Goal: Information Seeking & Learning: Learn about a topic

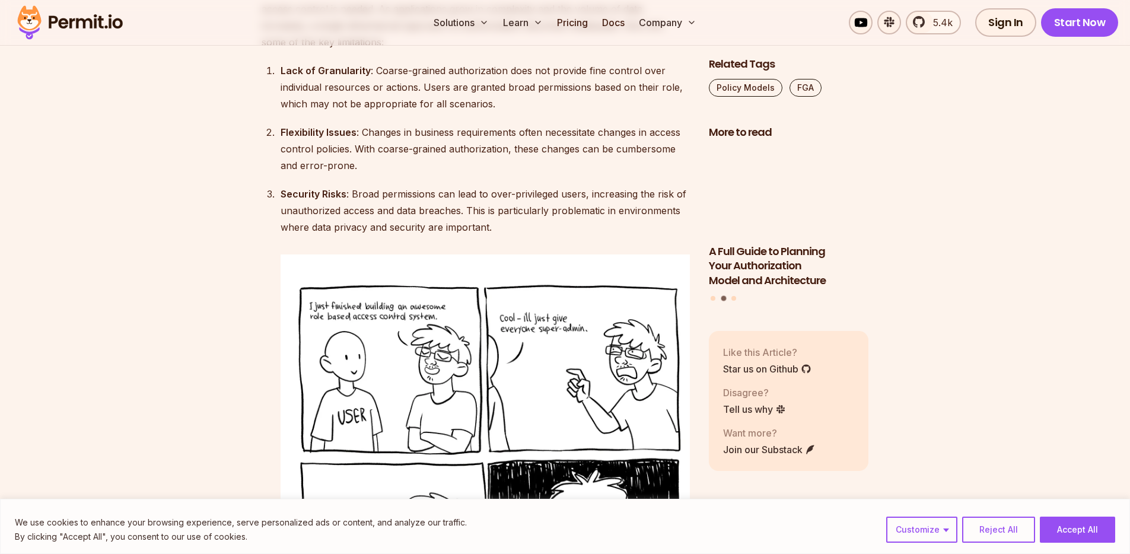
scroll to position [2407, 0]
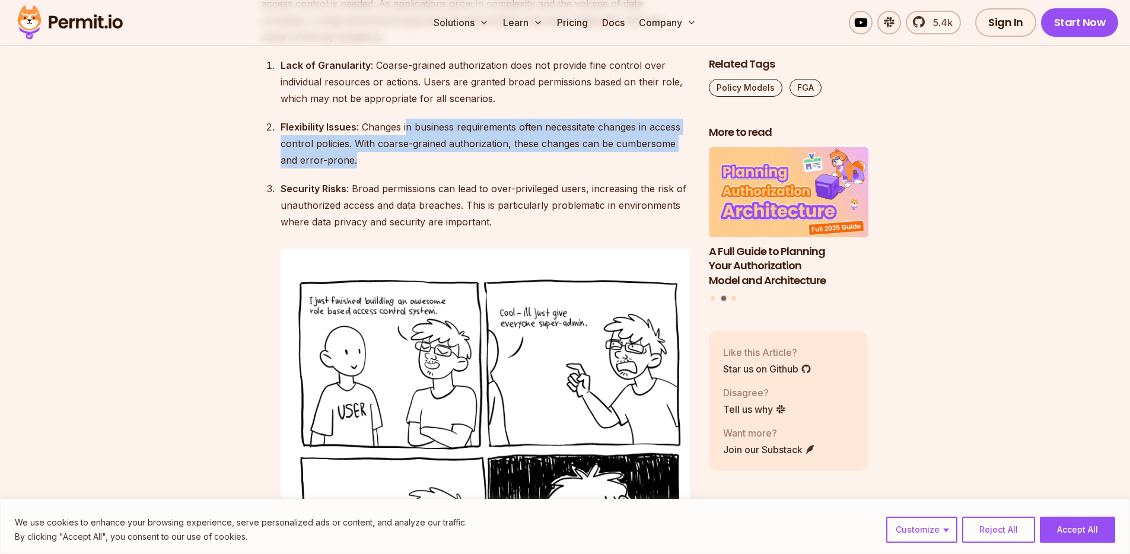
drag, startPoint x: 409, startPoint y: 91, endPoint x: 399, endPoint y: 121, distance: 31.3
click at [399, 121] on div "Flexibility Issues : Changes in business requirements often necessitate changes…" at bounding box center [485, 144] width 409 height 50
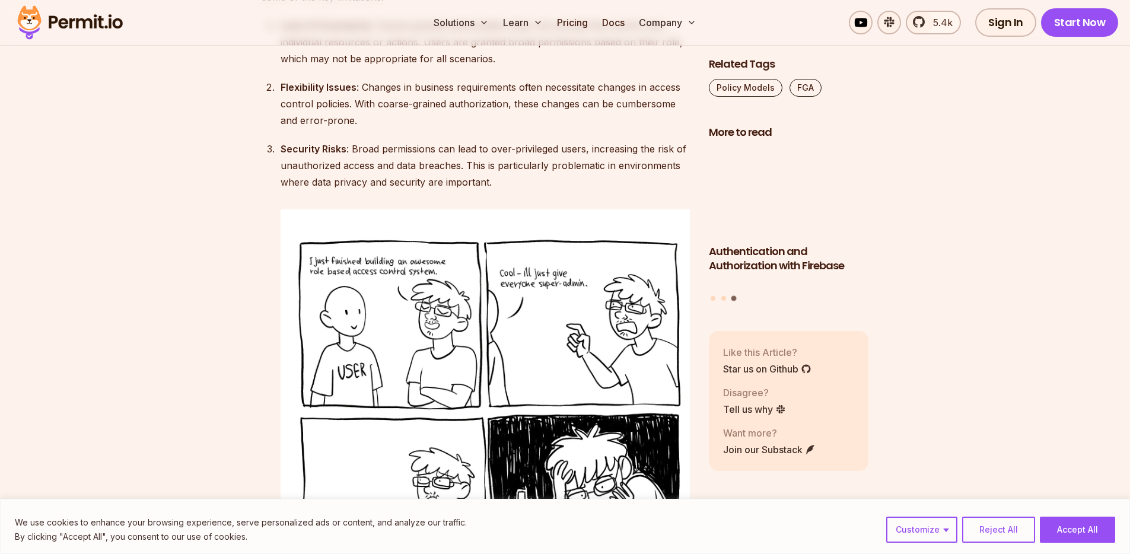
scroll to position [2449, 0]
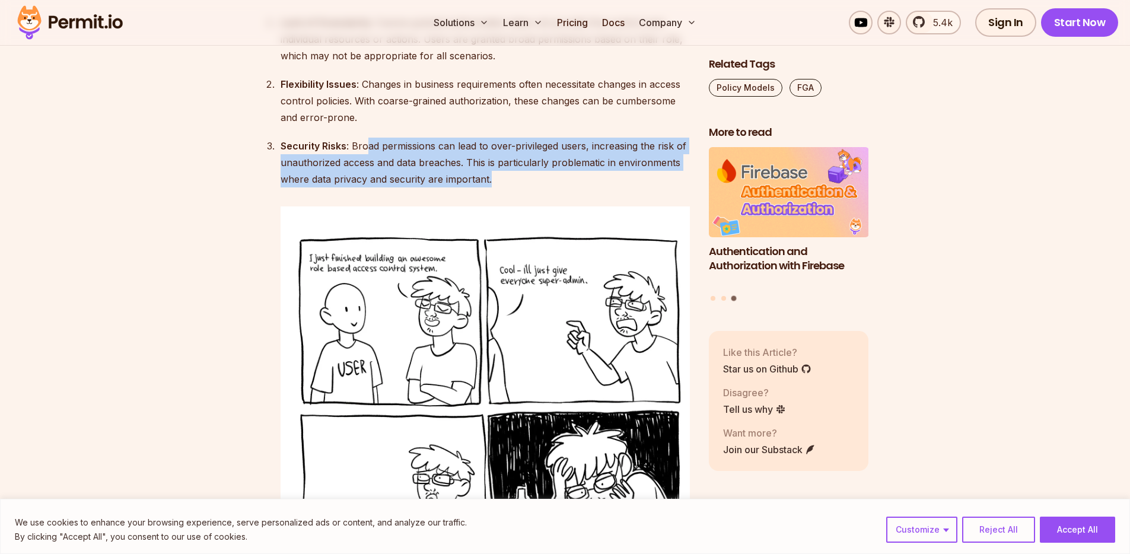
drag, startPoint x: 367, startPoint y: 107, endPoint x: 500, endPoint y: 151, distance: 140.7
click at [501, 151] on div "Security Risks : Broad permissions can lead to over-privileged users, increasin…" at bounding box center [485, 163] width 409 height 50
click at [500, 151] on div "Security Risks : Broad permissions can lead to over-privileged users, increasin…" at bounding box center [485, 163] width 409 height 50
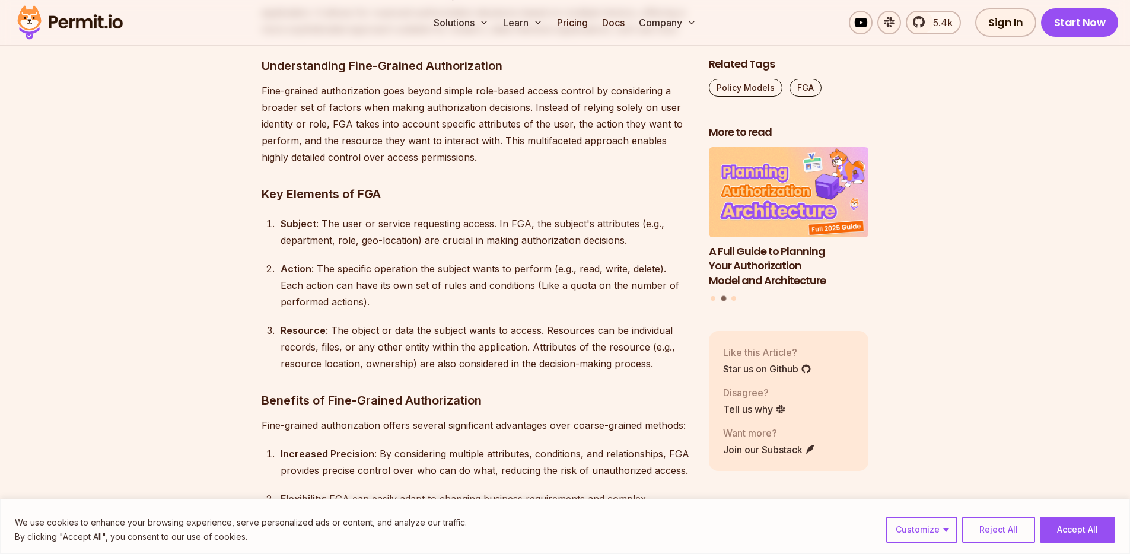
scroll to position [3683, 0]
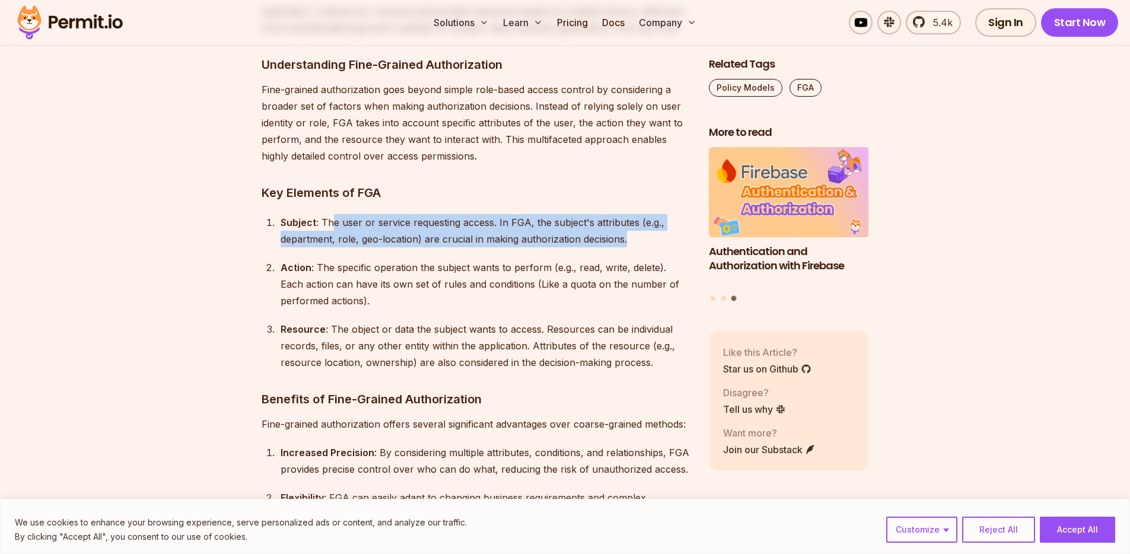
drag, startPoint x: 331, startPoint y: 188, endPoint x: 630, endPoint y: 200, distance: 299.3
click at [630, 214] on div "Subject : The user or service requesting access. In FGA, the subject's attribut…" at bounding box center [485, 230] width 409 height 33
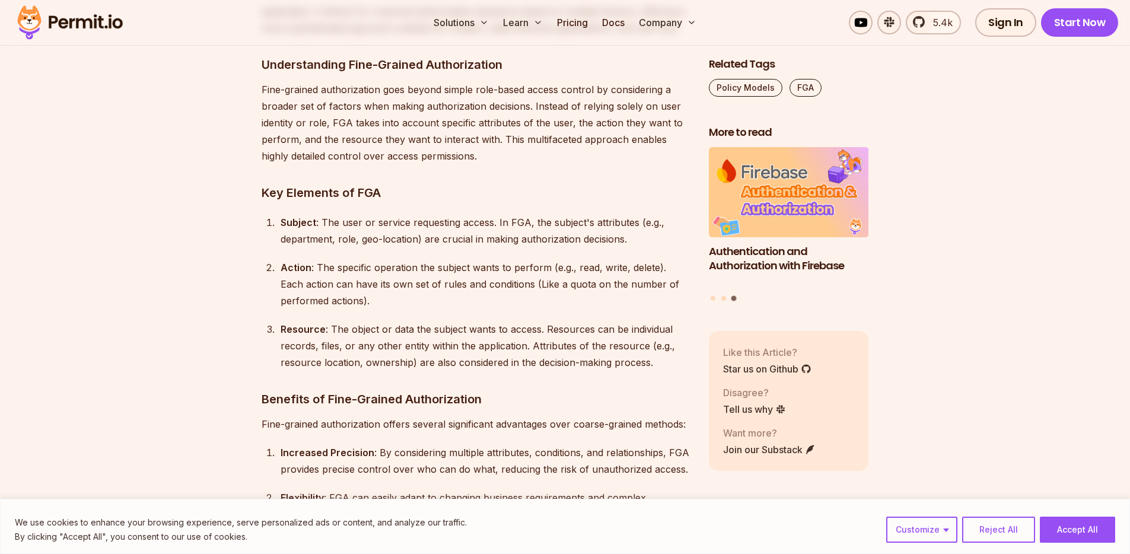
click at [631, 214] on div "Subject : The user or service requesting access. In FGA, the subject's attribut…" at bounding box center [485, 230] width 409 height 33
drag, startPoint x: 637, startPoint y: 201, endPoint x: 666, endPoint y: 202, distance: 28.5
click at [666, 214] on div "Subject : The user or service requesting access. In FGA, the subject's attribut…" at bounding box center [485, 230] width 409 height 33
click at [665, 214] on div "Subject : The user or service requesting access. In FGA, the subject's attribut…" at bounding box center [485, 230] width 409 height 33
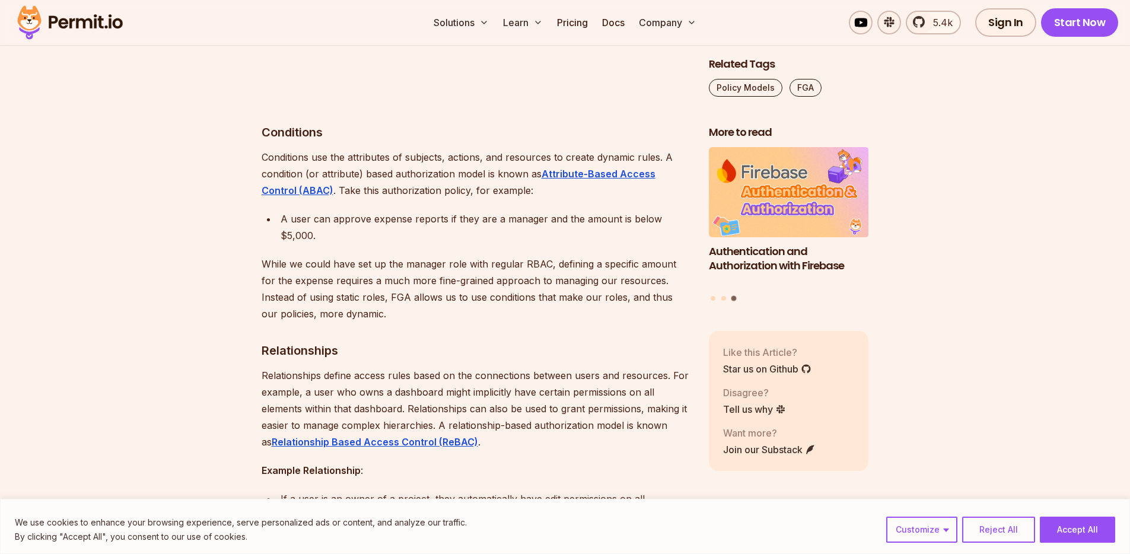
scroll to position [4487, 0]
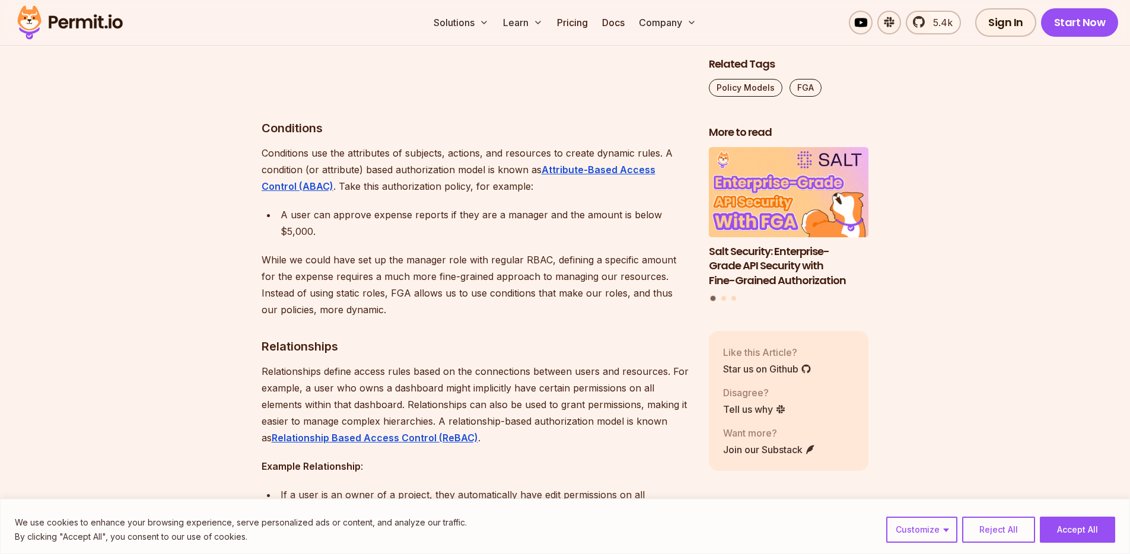
drag, startPoint x: 343, startPoint y: 235, endPoint x: 436, endPoint y: 279, distance: 102.7
click at [405, 277] on p "While we could have set up the manager role with regular RBAC, defining a speci…" at bounding box center [476, 285] width 428 height 66
drag, startPoint x: 436, startPoint y: 279, endPoint x: 424, endPoint y: 275, distance: 12.6
click at [431, 278] on p "While we could have set up the manager role with regular RBAC, defining a speci…" at bounding box center [476, 285] width 428 height 66
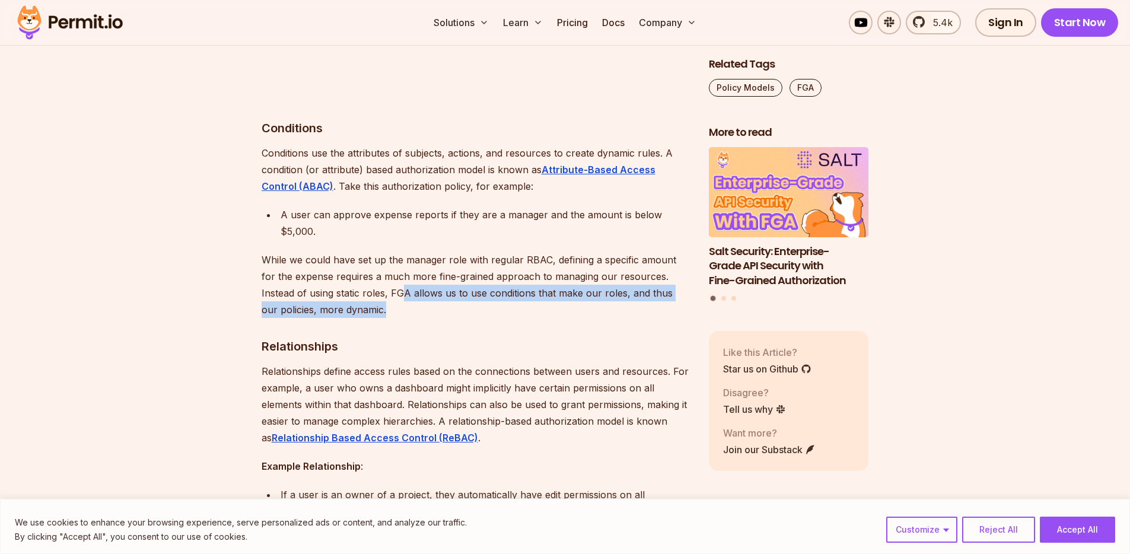
drag, startPoint x: 370, startPoint y: 255, endPoint x: 436, endPoint y: 278, distance: 69.8
click at [406, 277] on p "While we could have set up the manager role with regular RBAC, defining a speci…" at bounding box center [476, 285] width 428 height 66
click at [437, 279] on p "While we could have set up the manager role with regular RBAC, defining a speci…" at bounding box center [476, 285] width 428 height 66
drag, startPoint x: 393, startPoint y: 282, endPoint x: 354, endPoint y: 256, distance: 47.4
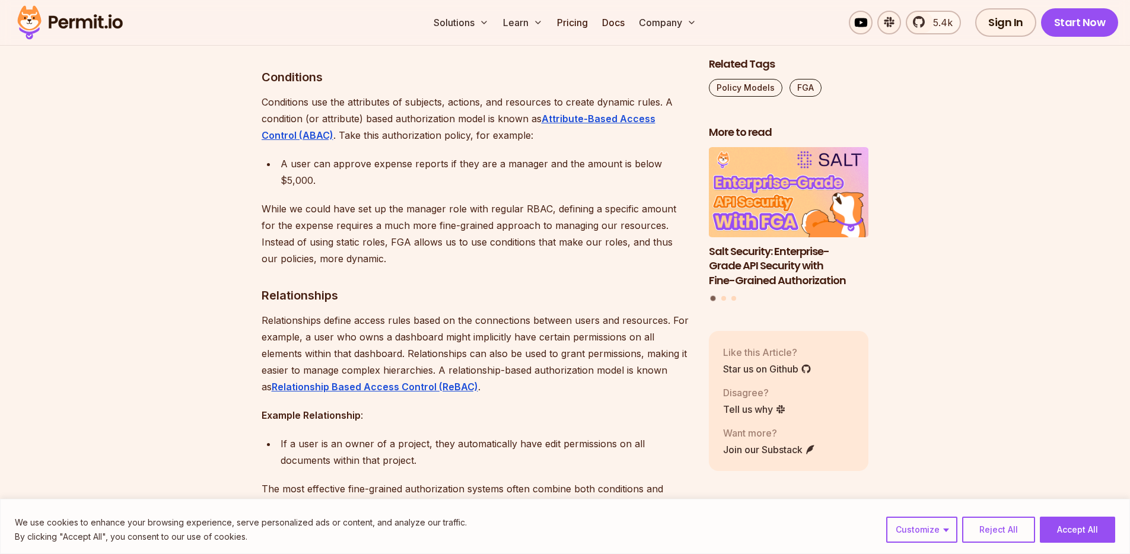
scroll to position [4536, 0]
drag, startPoint x: 330, startPoint y: 287, endPoint x: 441, endPoint y: 288, distance: 111.0
click at [441, 314] on p "Relationships define access rules based on the connections between users and re…" at bounding box center [476, 355] width 428 height 83
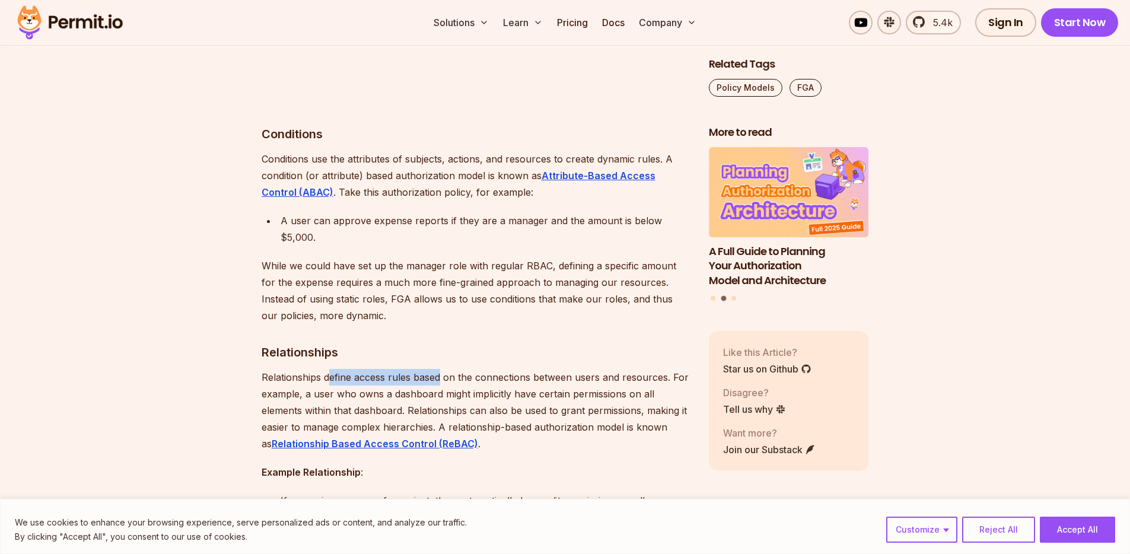
scroll to position [4481, 0]
click at [425, 279] on p "While we could have set up the manager role with regular RBAC, defining a speci…" at bounding box center [476, 291] width 428 height 66
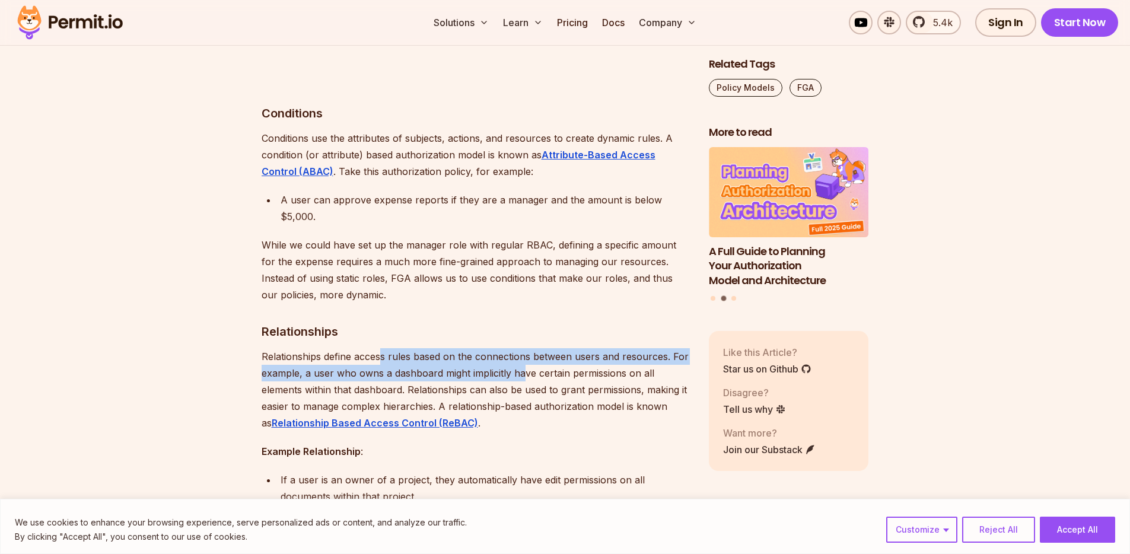
drag, startPoint x: 380, startPoint y: 316, endPoint x: 523, endPoint y: 332, distance: 143.9
click at [524, 348] on p "Relationships define access rules based on the connections between users and re…" at bounding box center [476, 389] width 428 height 83
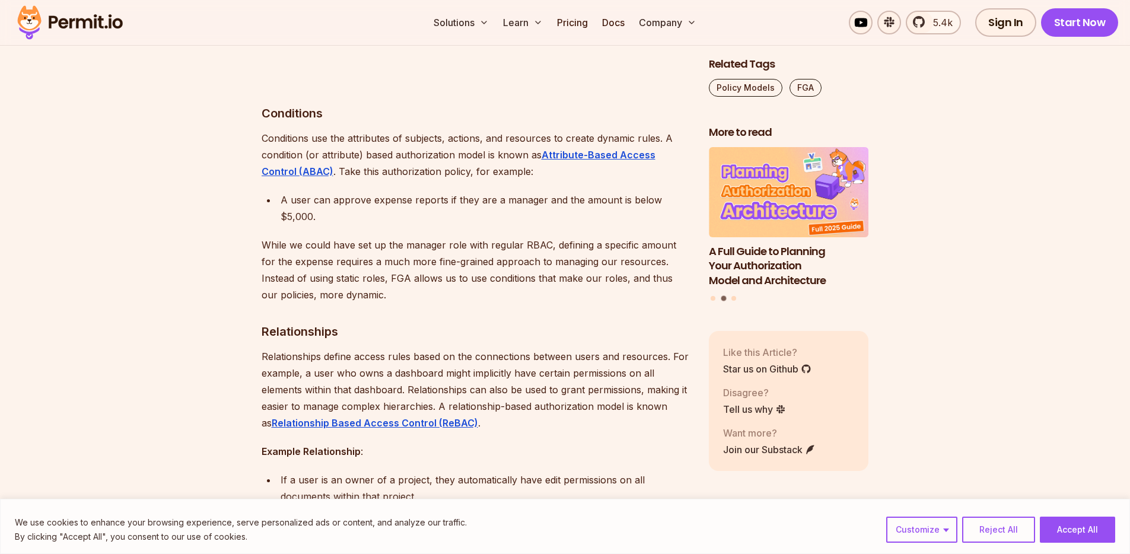
drag, startPoint x: 532, startPoint y: 328, endPoint x: 603, endPoint y: 333, distance: 70.8
click at [533, 348] on p "Relationships define access rules based on the connections between users and re…" at bounding box center [476, 389] width 428 height 83
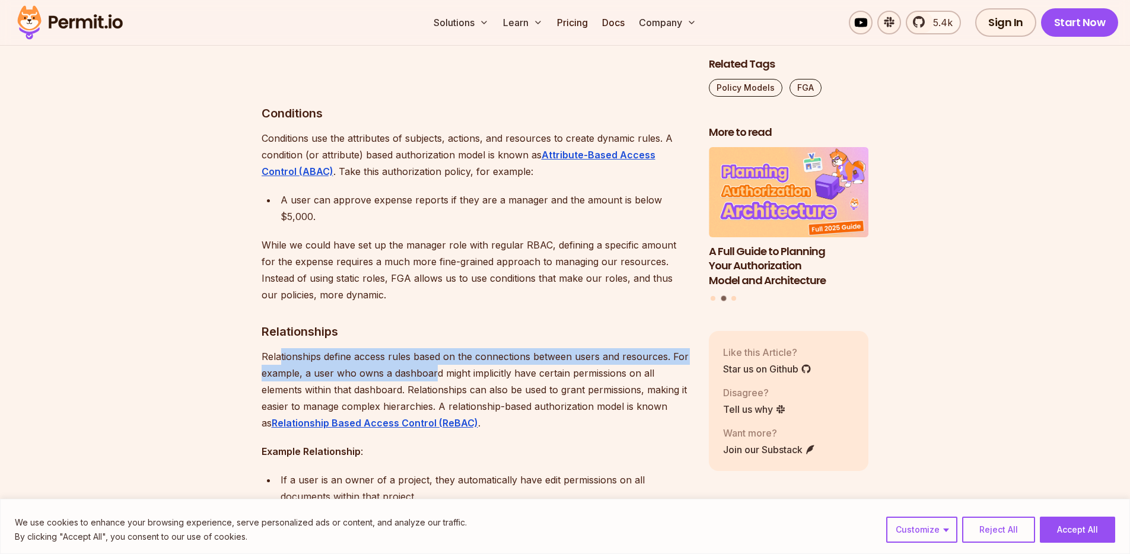
drag, startPoint x: 282, startPoint y: 329, endPoint x: 449, endPoint y: 340, distance: 167.7
click at [438, 348] on p "Relationships define access rules based on the connections between users and re…" at bounding box center [476, 389] width 428 height 83
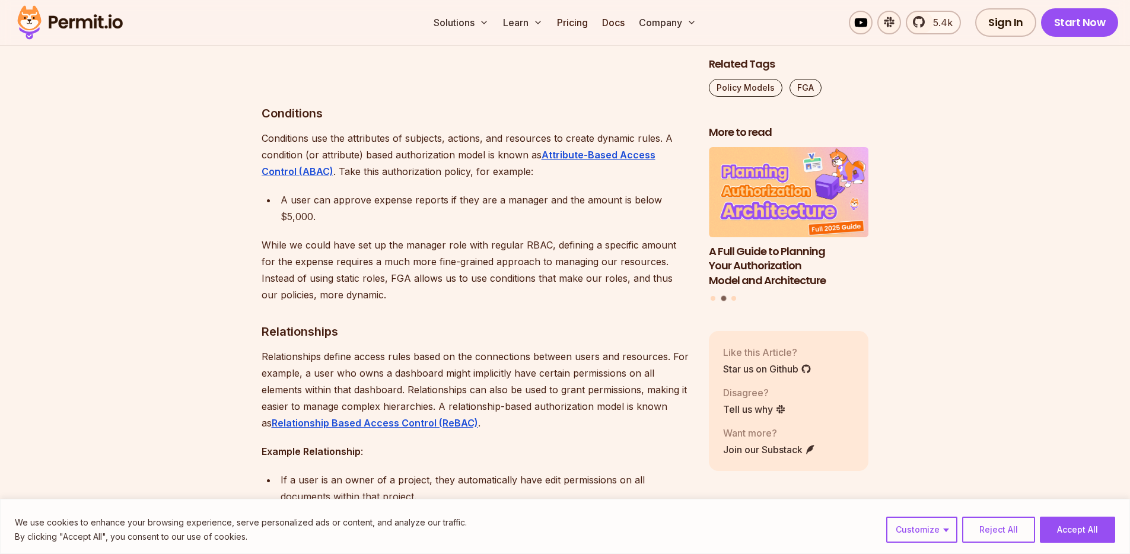
click at [449, 348] on p "Relationships define access rules based on the connections between users and re…" at bounding box center [476, 389] width 428 height 83
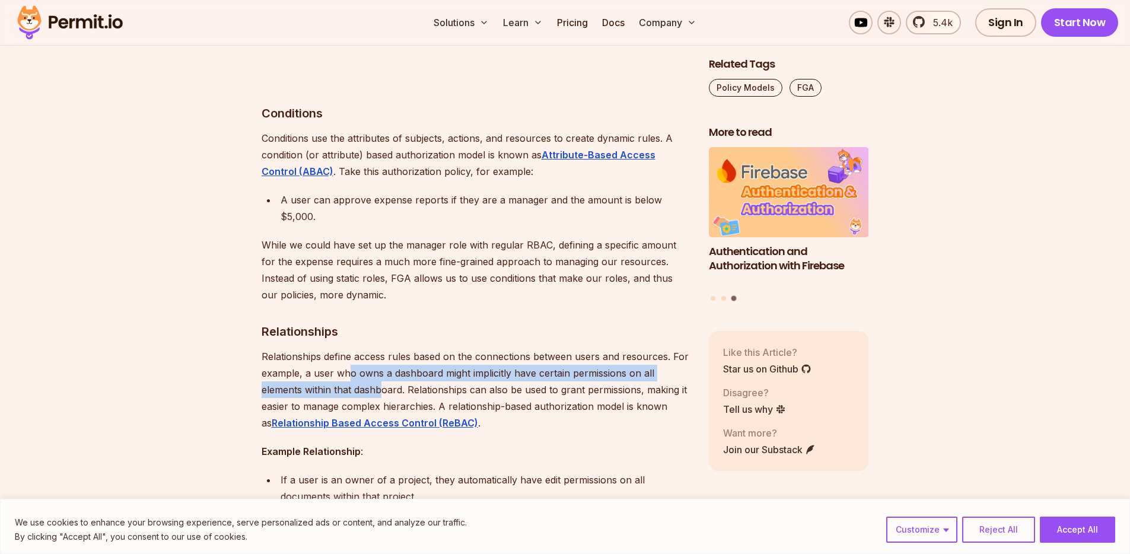
drag, startPoint x: 347, startPoint y: 337, endPoint x: 395, endPoint y: 351, distance: 50.1
click at [392, 352] on p "Relationships define access rules based on the connections between users and re…" at bounding box center [476, 389] width 428 height 83
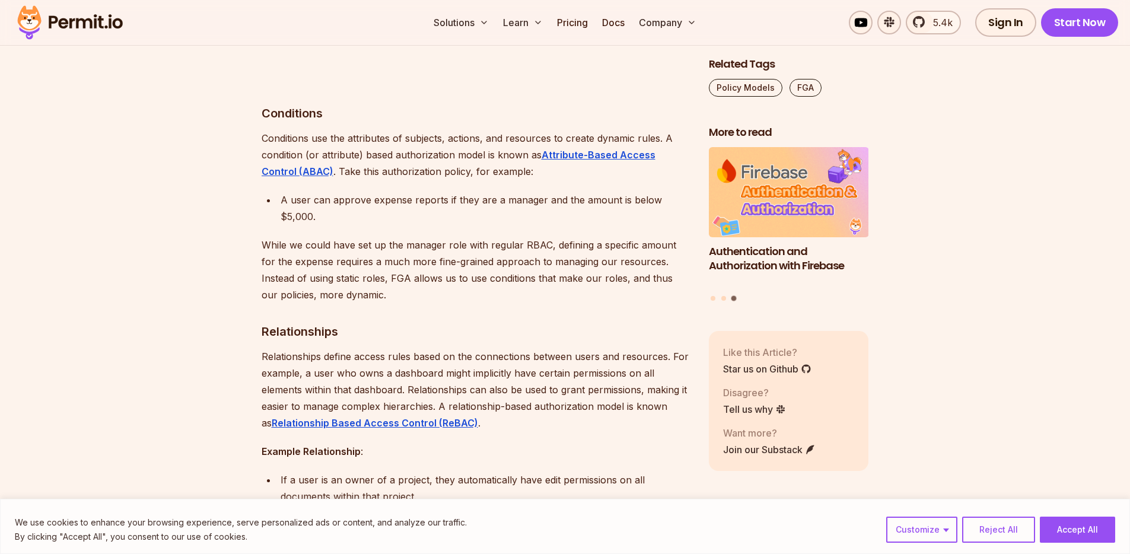
click at [409, 351] on p "Relationships define access rules based on the connections between users and re…" at bounding box center [476, 389] width 428 height 83
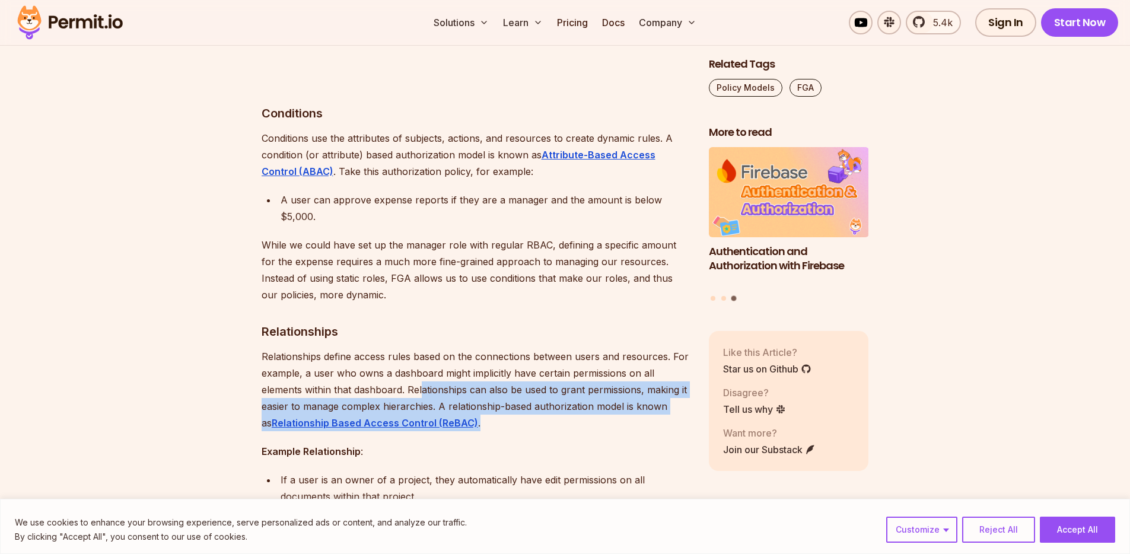
drag, startPoint x: 420, startPoint y: 359, endPoint x: 666, endPoint y: 396, distance: 249.0
click at [664, 396] on p "Relationships define access rules based on the connections between users and re…" at bounding box center [476, 389] width 428 height 83
drag, startPoint x: 668, startPoint y: 396, endPoint x: 657, endPoint y: 394, distance: 10.8
click at [668, 396] on p "Relationships define access rules based on the connections between users and re…" at bounding box center [476, 389] width 428 height 83
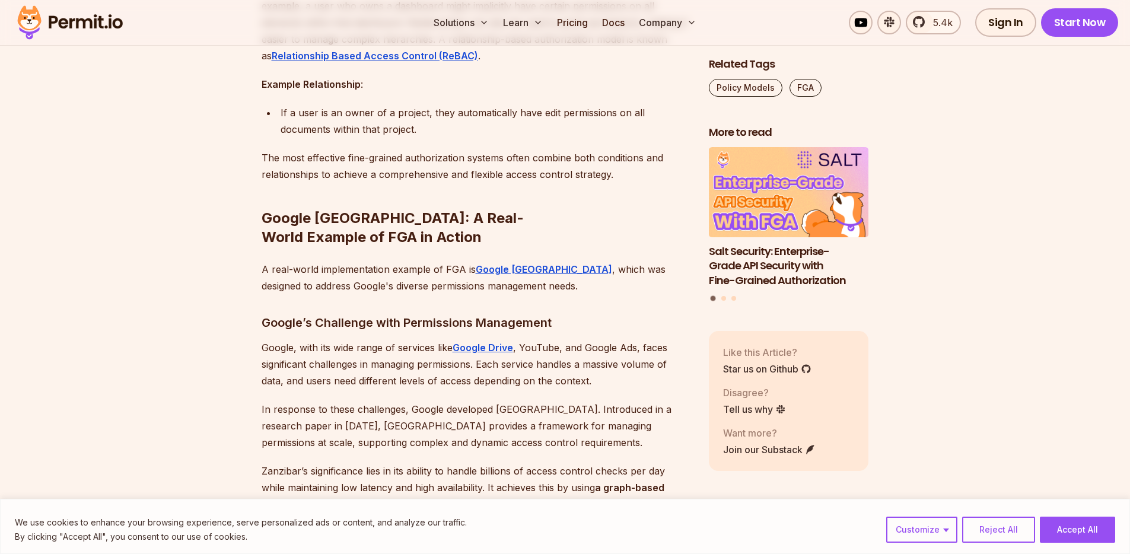
scroll to position [4870, 0]
drag, startPoint x: 303, startPoint y: 213, endPoint x: 441, endPoint y: 220, distance: 138.4
click at [431, 260] on p "A real-world implementation example of FGA is Google [GEOGRAPHIC_DATA] , which …" at bounding box center [476, 276] width 428 height 33
click at [449, 260] on p "A real-world implementation example of FGA is Google [GEOGRAPHIC_DATA] , which …" at bounding box center [476, 276] width 428 height 33
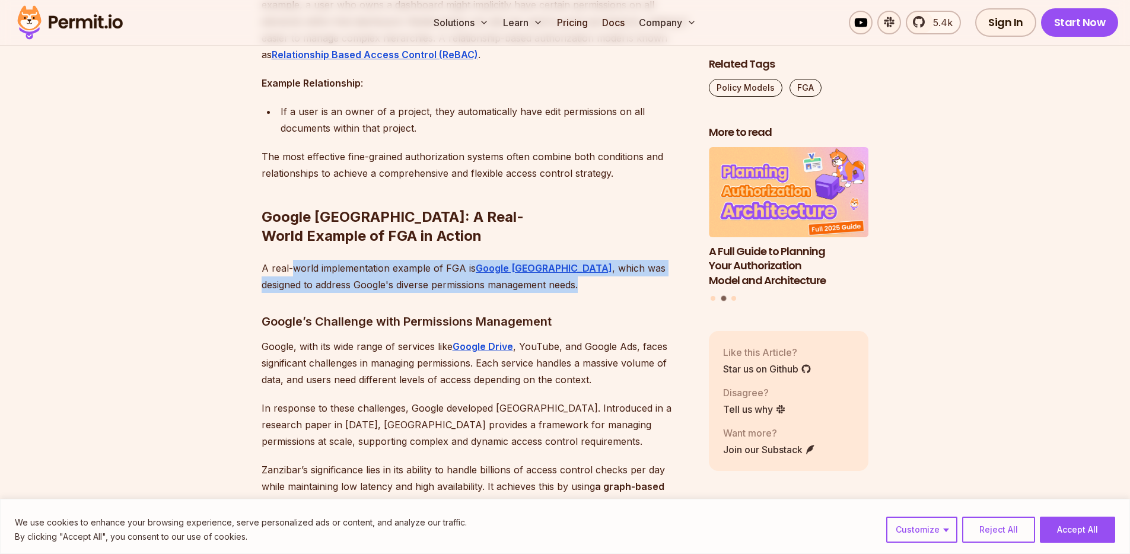
drag, startPoint x: 594, startPoint y: 229, endPoint x: 290, endPoint y: 214, distance: 304.2
click at [290, 260] on p "A real-world implementation example of FGA is Google [GEOGRAPHIC_DATA] , which …" at bounding box center [476, 276] width 428 height 33
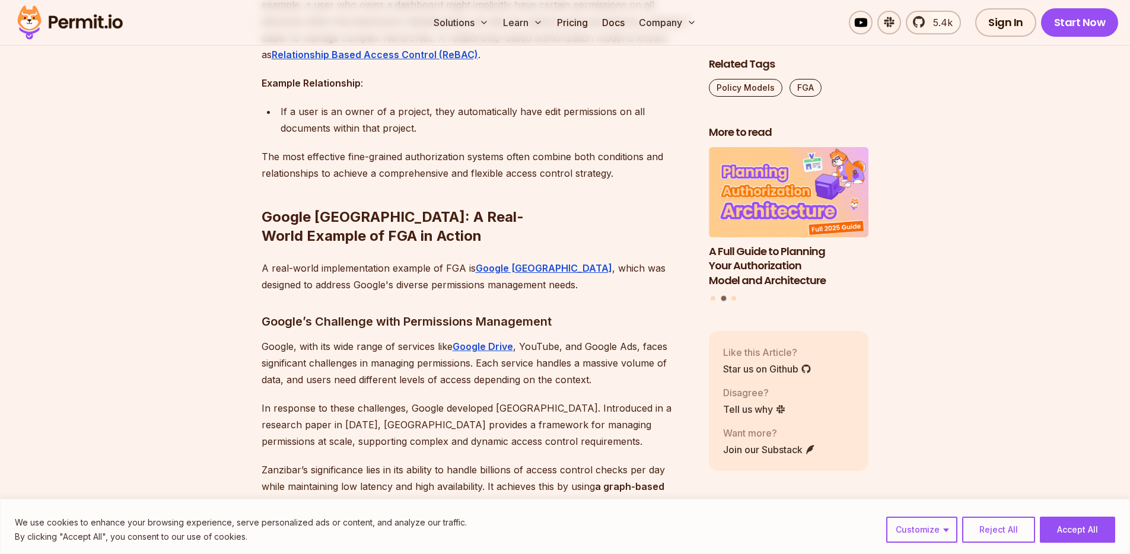
click at [358, 260] on p "A real-world implementation example of FGA is Google [GEOGRAPHIC_DATA] , which …" at bounding box center [476, 276] width 428 height 33
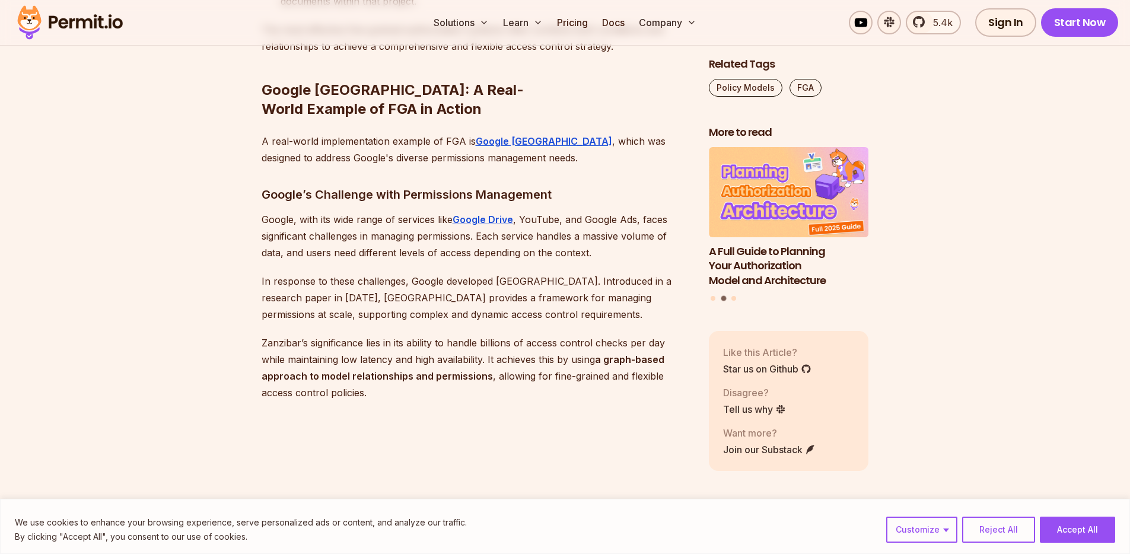
scroll to position [5004, 0]
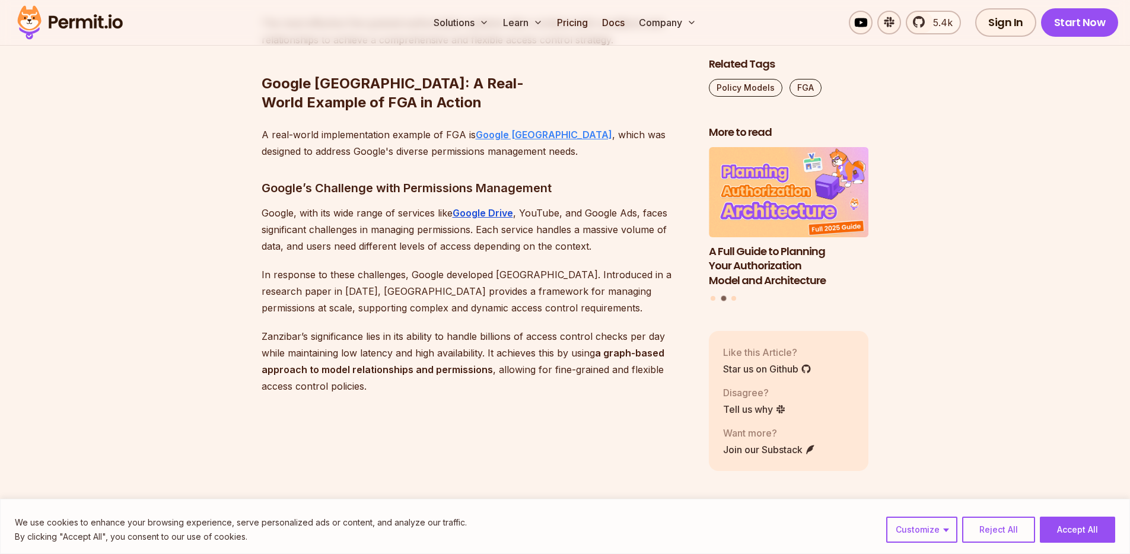
click at [513, 129] on strong "Google [GEOGRAPHIC_DATA]" at bounding box center [544, 135] width 136 height 12
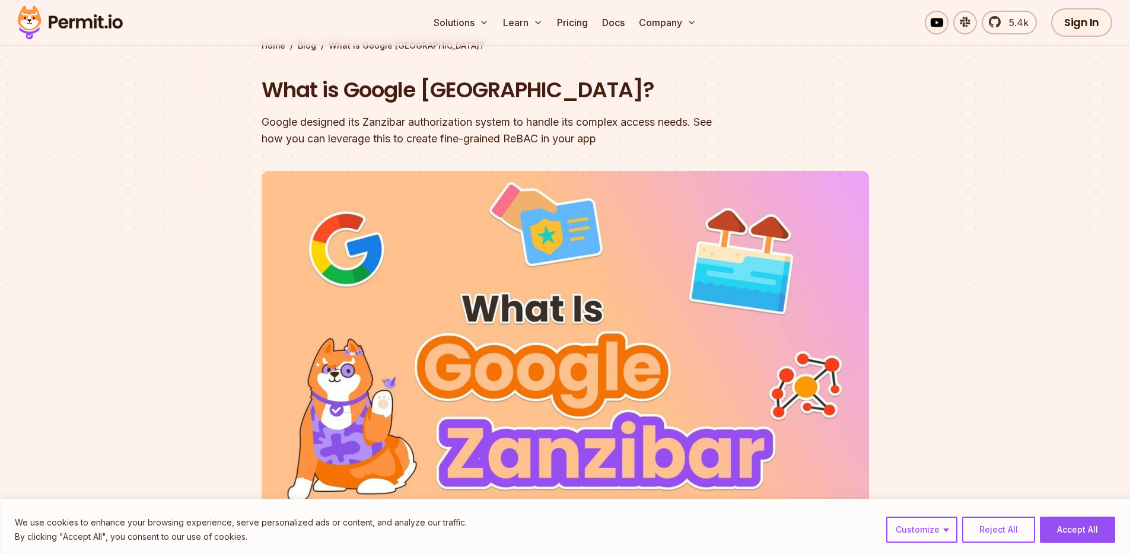
scroll to position [68, 0]
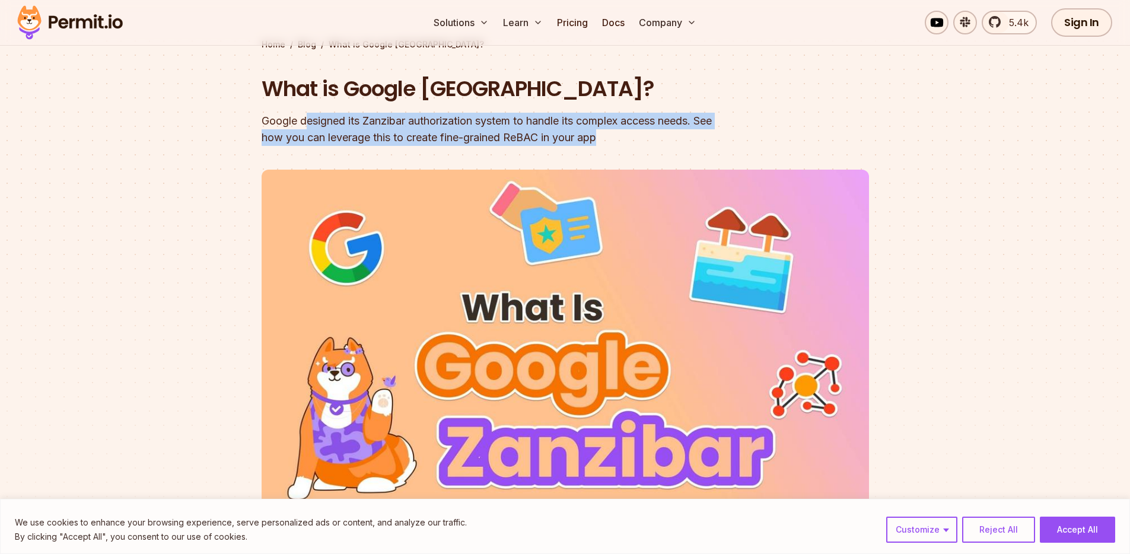
drag, startPoint x: 312, startPoint y: 117, endPoint x: 641, endPoint y: 136, distance: 329.9
click at [641, 136] on div "Google designed its Zanzibar authorization system to handle its complex access …" at bounding box center [490, 129] width 456 height 33
click at [695, 136] on div "Google designed its Zanzibar authorization system to handle its complex access …" at bounding box center [490, 129] width 456 height 33
